Goal: Task Accomplishment & Management: Manage account settings

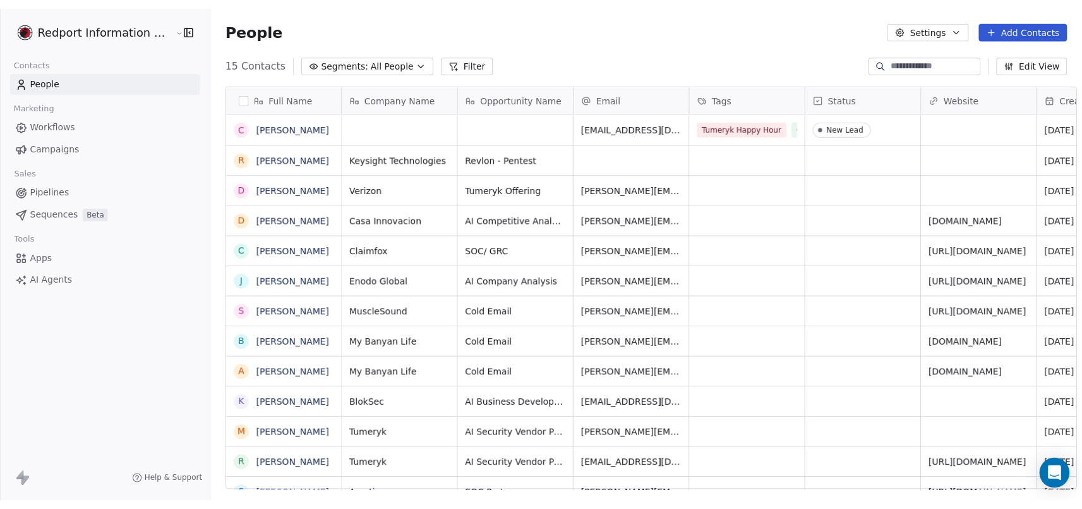
scroll to position [427, 880]
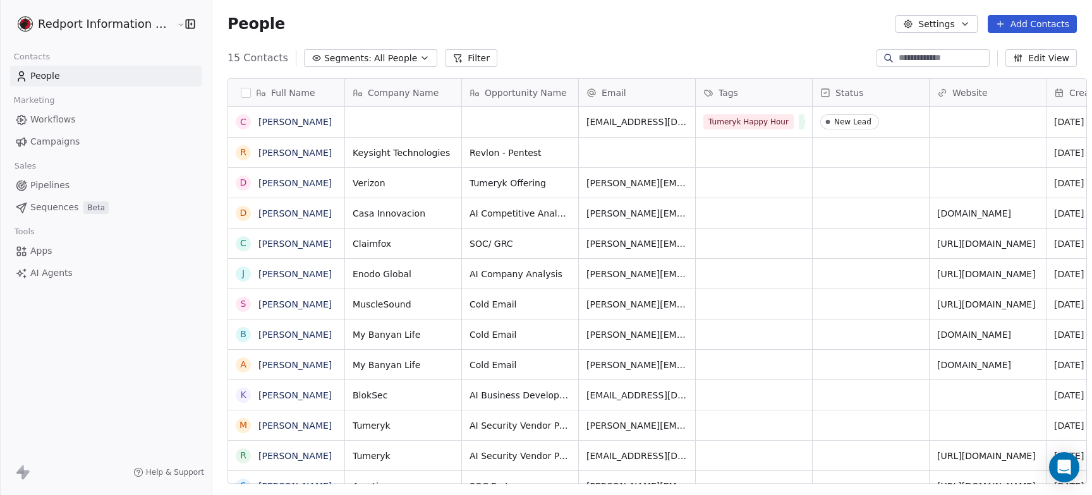
click at [780, 21] on div "People Settings Add Contacts" at bounding box center [651, 24] width 849 height 18
click at [928, 20] on button "Settings" at bounding box center [936, 24] width 82 height 18
drag, startPoint x: 679, startPoint y: 34, endPoint x: 643, endPoint y: 27, distance: 36.7
click at [679, 33] on html "Redport Information Assurance Contacts People Marketing Workflows Campaigns Sal…" at bounding box center [546, 247] width 1092 height 495
click at [153, 24] on html "Redport Information Assurance Contacts People Marketing Workflows Campaigns Sal…" at bounding box center [546, 247] width 1092 height 495
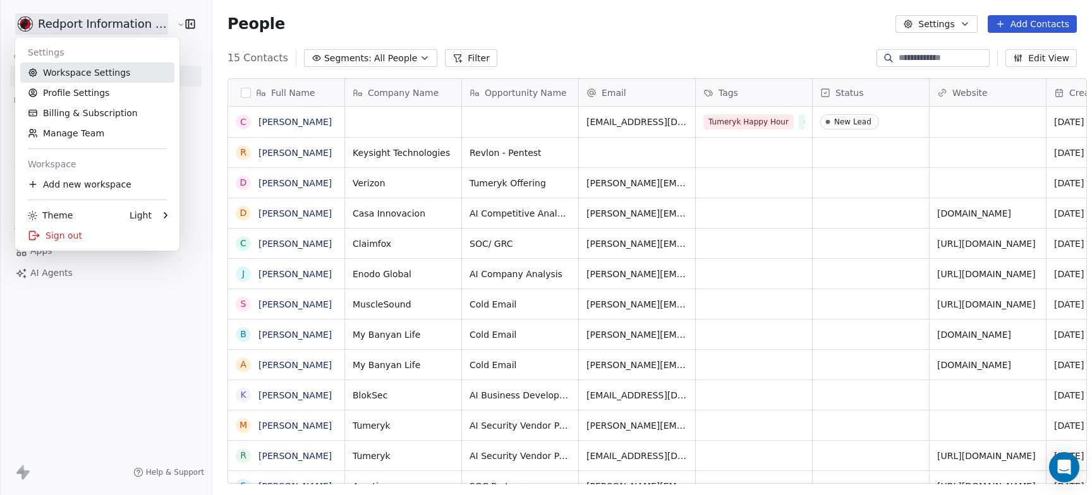
click at [107, 75] on link "Workspace Settings" at bounding box center [97, 73] width 154 height 20
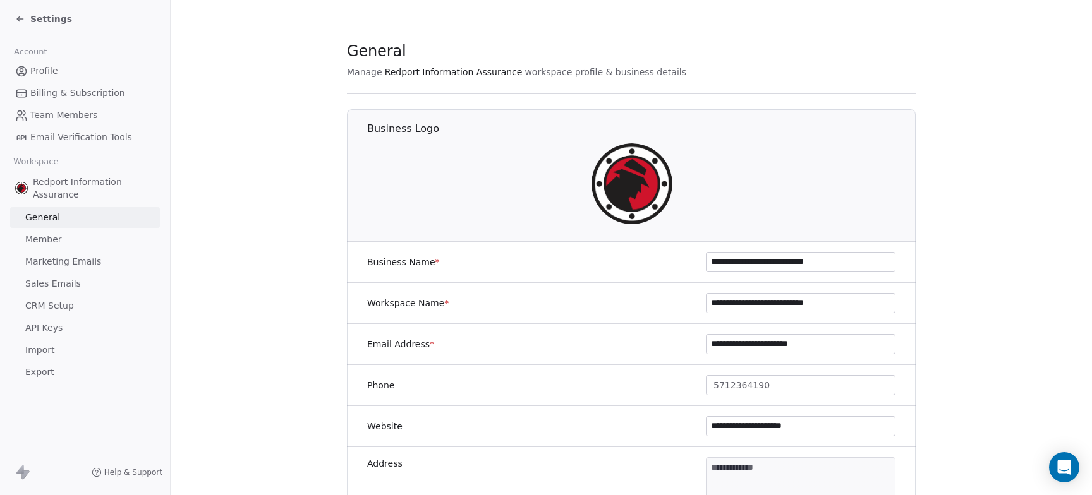
click at [51, 330] on span "API Keys" at bounding box center [43, 328] width 37 height 13
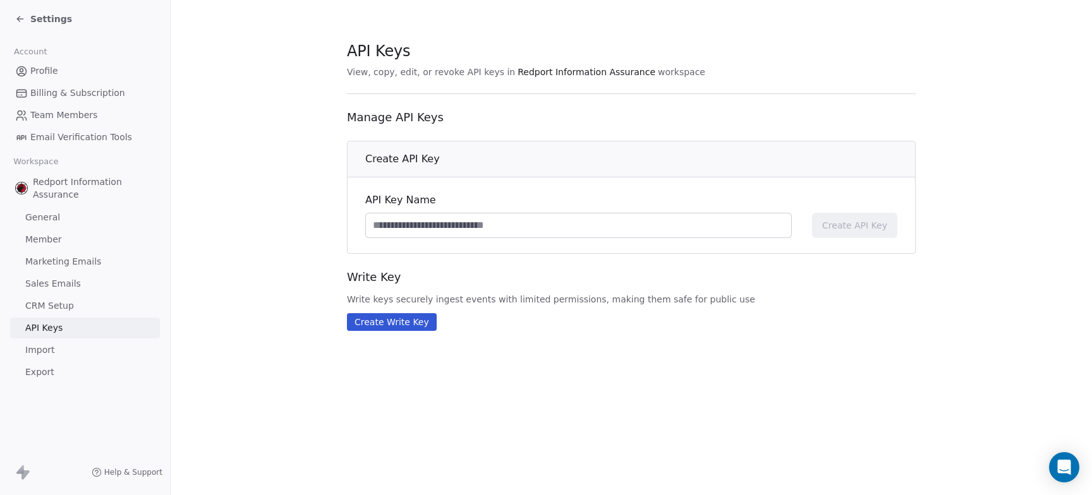
click at [272, 207] on section "API Keys View, copy, edit, or revoke API keys in Redport Information Assurance …" at bounding box center [631, 186] width 921 height 372
drag, startPoint x: 494, startPoint y: 298, endPoint x: 767, endPoint y: 292, distance: 273.7
click at [767, 292] on div "Write Key Write keys securely ingest events with limited permissions, making th…" at bounding box center [631, 287] width 569 height 37
click at [569, 337] on section "API Keys View, copy, edit, or revoke API keys in Redport Information Assurance …" at bounding box center [631, 186] width 921 height 372
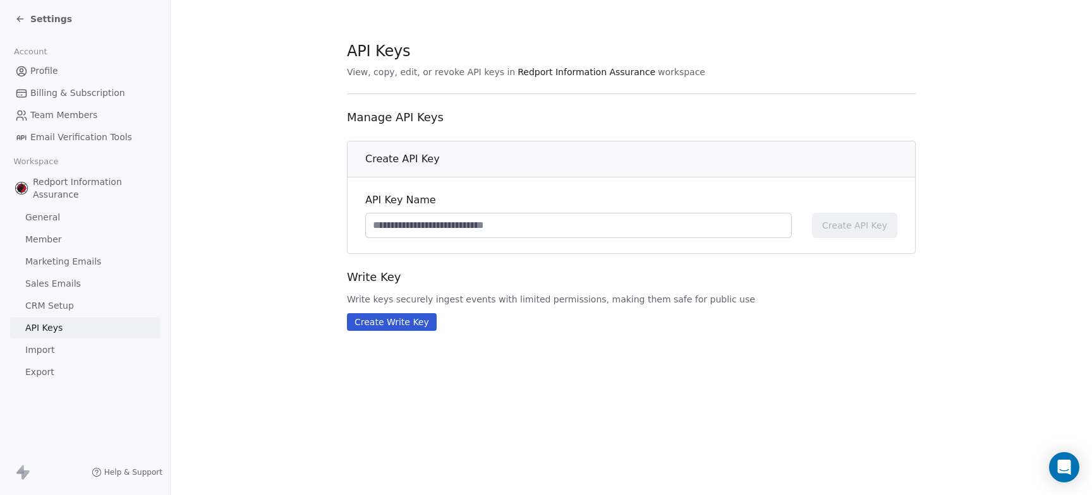
click at [568, 294] on span "Write keys securely ingest events with limited permissions, making them safe fo…" at bounding box center [631, 299] width 569 height 13
click at [478, 217] on input at bounding box center [578, 226] width 425 height 24
click at [569, 310] on div "Write Key Write keys securely ingest events with limited permissions, making th…" at bounding box center [631, 300] width 569 height 62
click at [472, 225] on input at bounding box center [578, 226] width 425 height 24
click at [533, 281] on span "Write Key" at bounding box center [631, 277] width 569 height 16
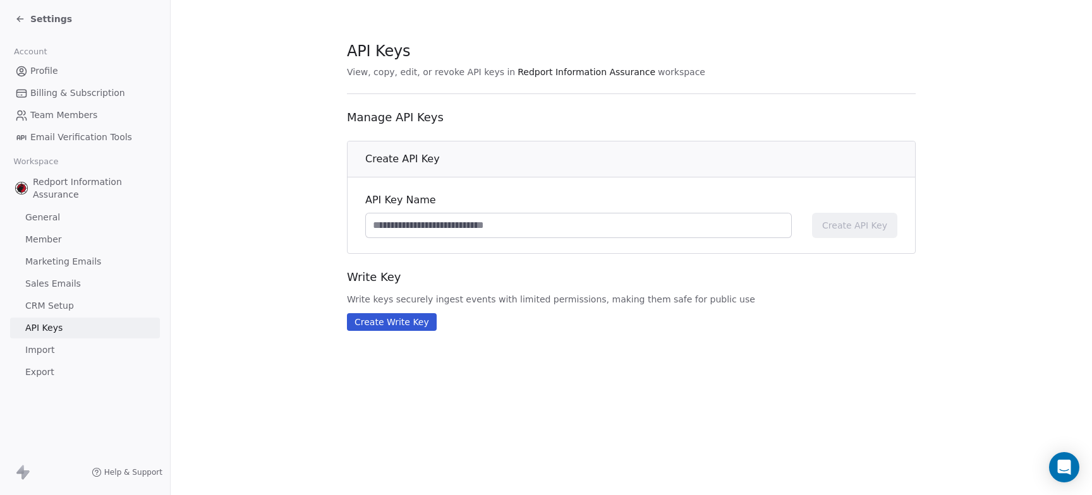
click at [57, 351] on link "Import" at bounding box center [85, 350] width 150 height 21
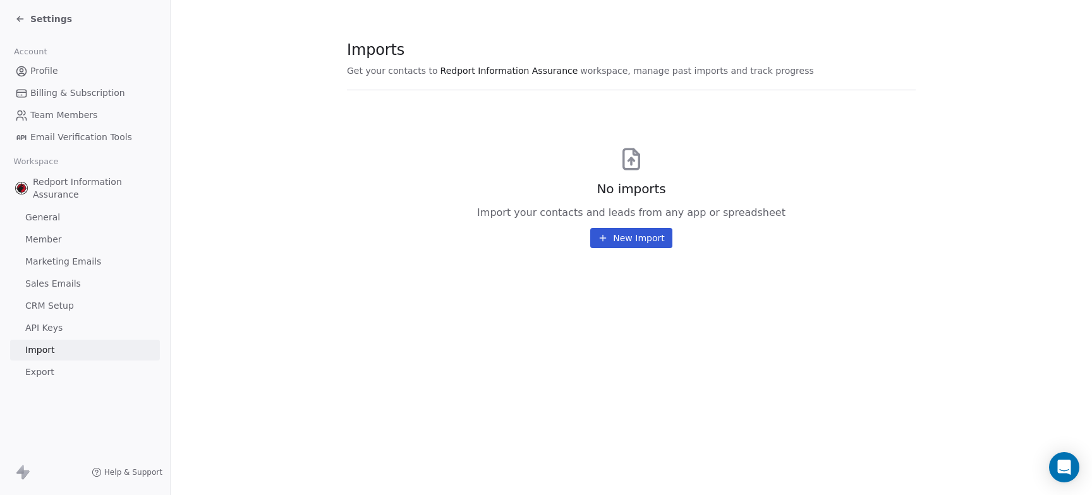
click at [59, 322] on span "API Keys" at bounding box center [43, 328] width 37 height 13
